Goal: Find contact information: Find contact information

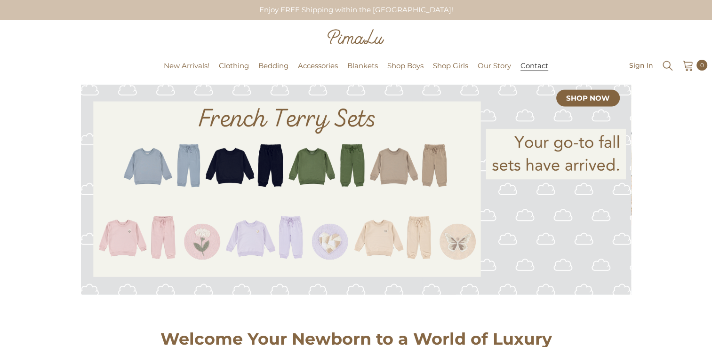
click at [535, 71] on span "Contact" at bounding box center [534, 65] width 28 height 9
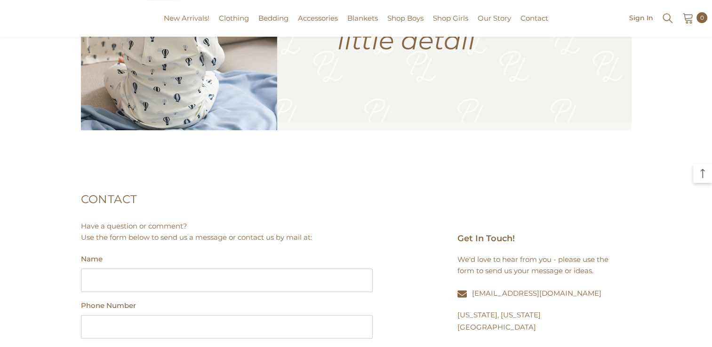
scroll to position [235, 0]
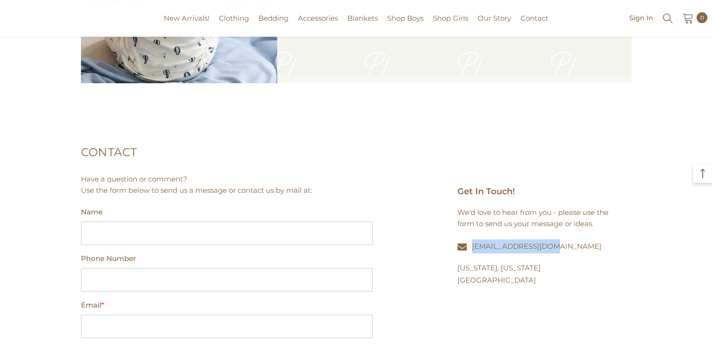
copy link "[EMAIL_ADDRESS][DOMAIN_NAME]"
drag, startPoint x: 554, startPoint y: 246, endPoint x: 471, endPoint y: 248, distance: 83.3
click at [471, 248] on p "[EMAIL_ADDRESS][DOMAIN_NAME]" at bounding box center [537, 246] width 160 height 14
